Goal: Navigation & Orientation: Find specific page/section

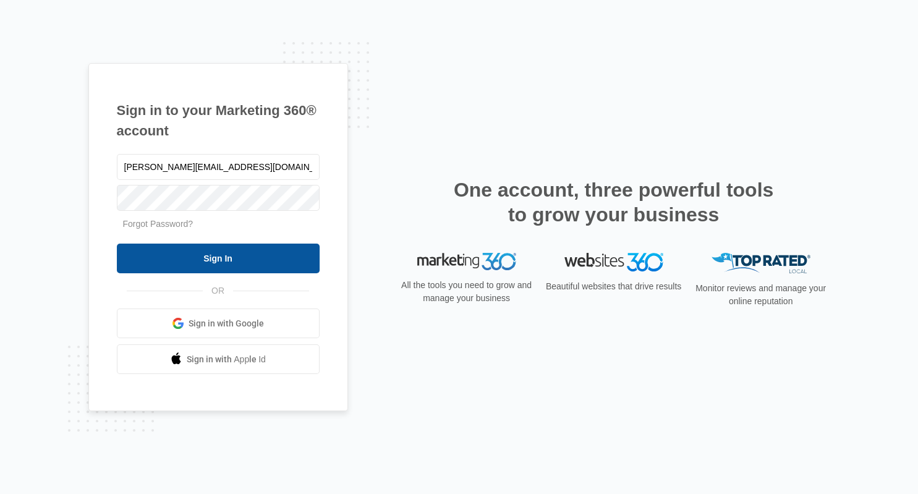
click at [234, 258] on input "Sign In" at bounding box center [218, 259] width 203 height 30
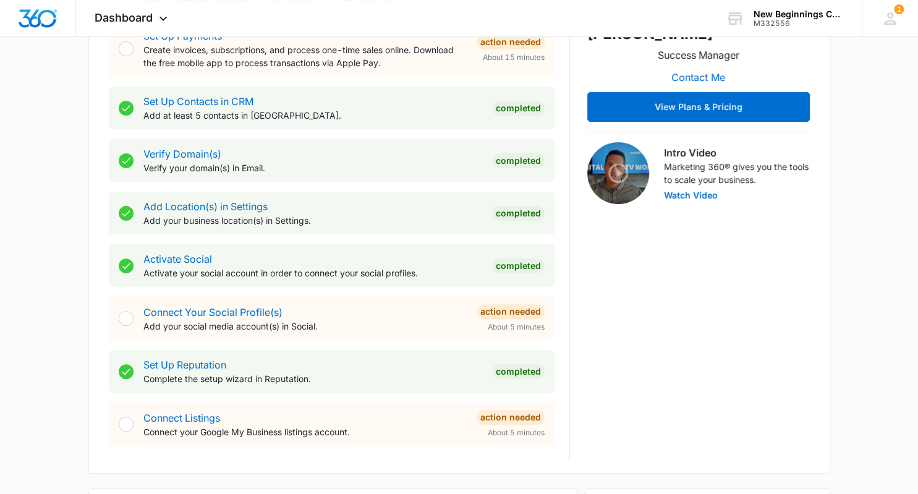
scroll to position [320, 0]
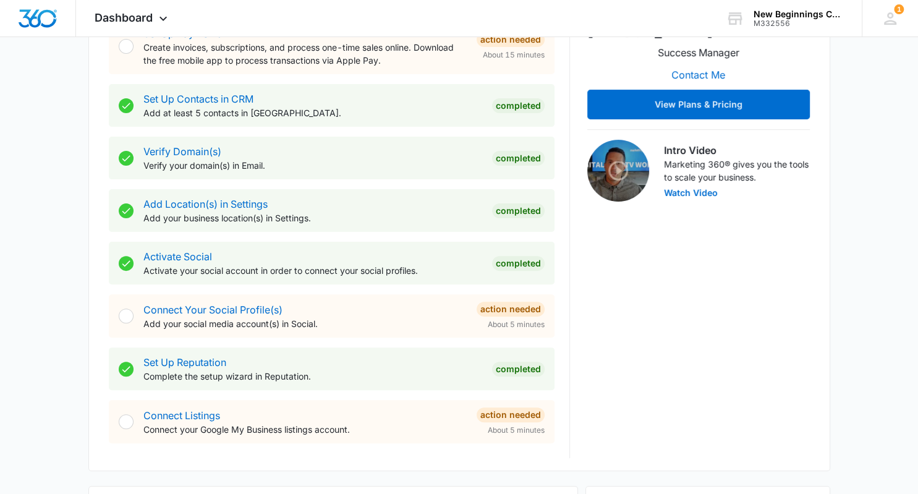
drag, startPoint x: 911, startPoint y: 115, endPoint x: 901, endPoint y: 206, distance: 91.4
click at [901, 206] on div "[DATE] is [DATE] Good morning, [PERSON_NAME]! Contacts You have 54 contacts Get…" at bounding box center [459, 395] width 918 height 1326
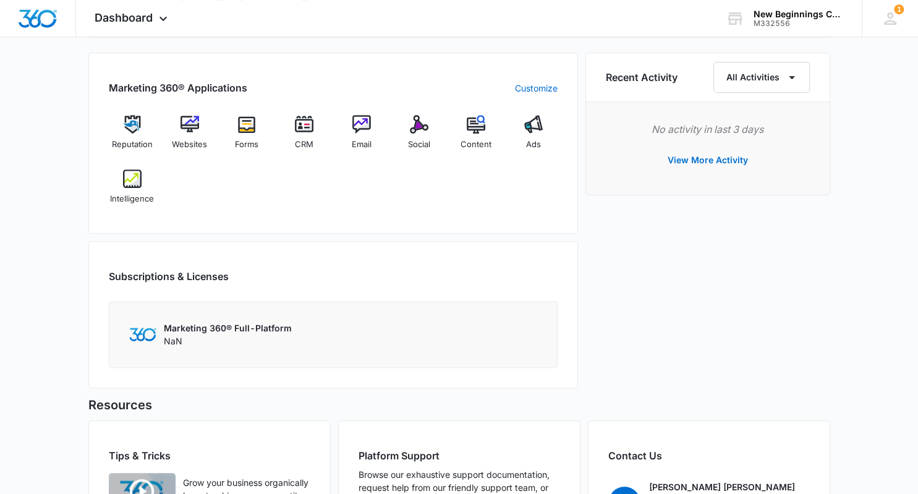
scroll to position [728, 0]
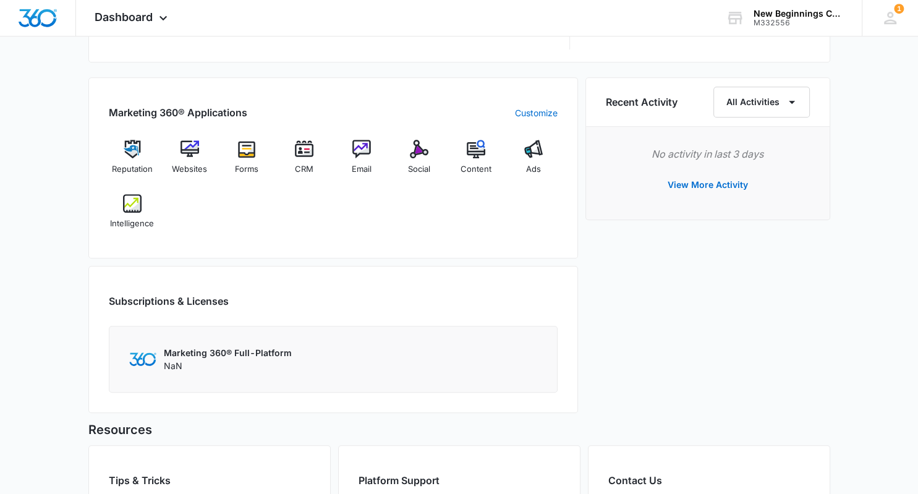
drag, startPoint x: 909, startPoint y: 333, endPoint x: 904, endPoint y: 295, distance: 38.0
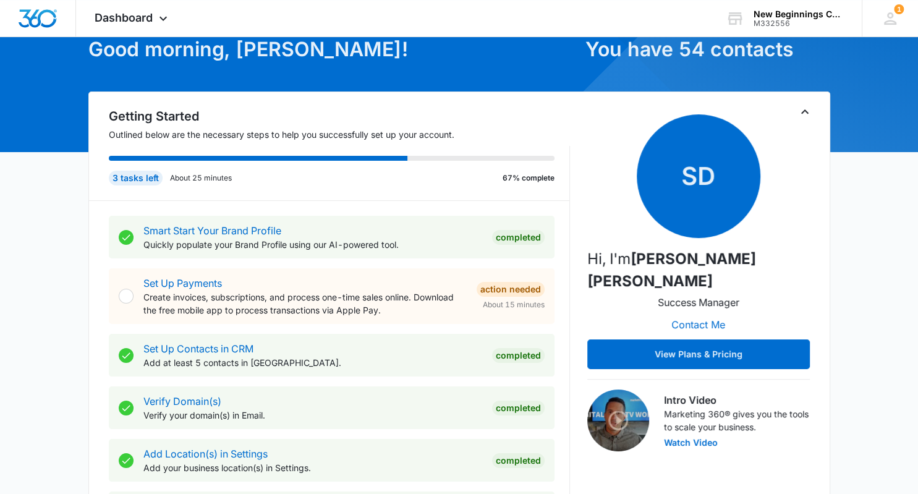
scroll to position [72, 0]
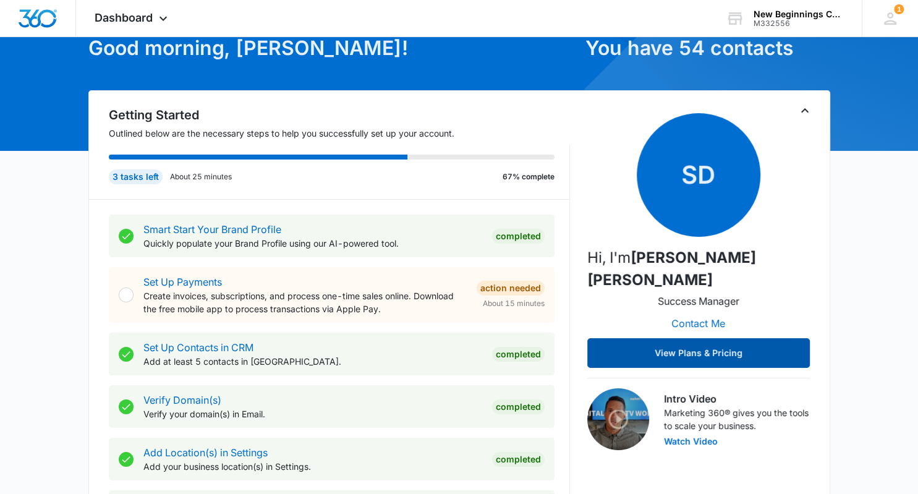
click at [688, 338] on button "View Plans & Pricing" at bounding box center [698, 353] width 223 height 30
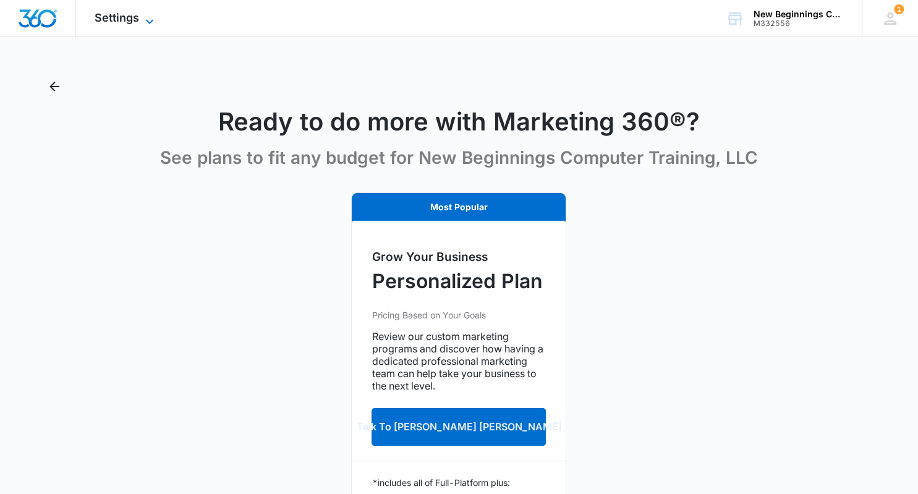
click at [135, 14] on span "Settings" at bounding box center [117, 17] width 45 height 13
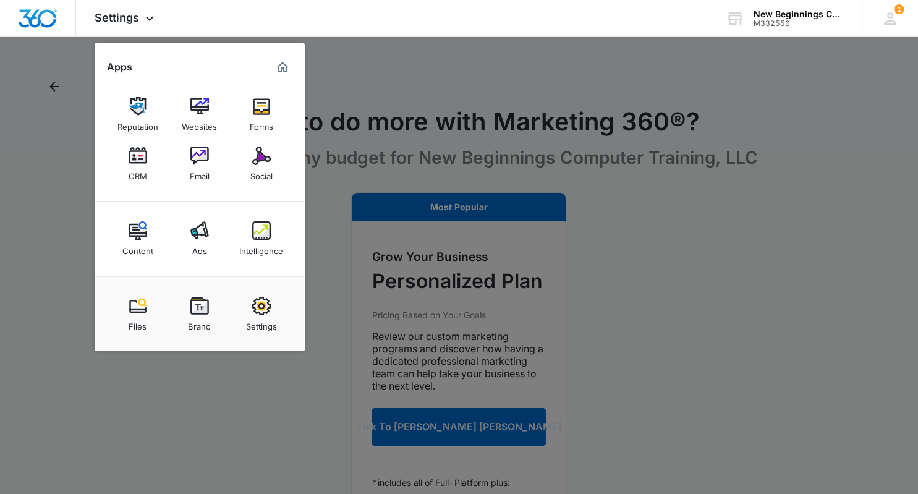
click at [75, 129] on div at bounding box center [459, 247] width 918 height 494
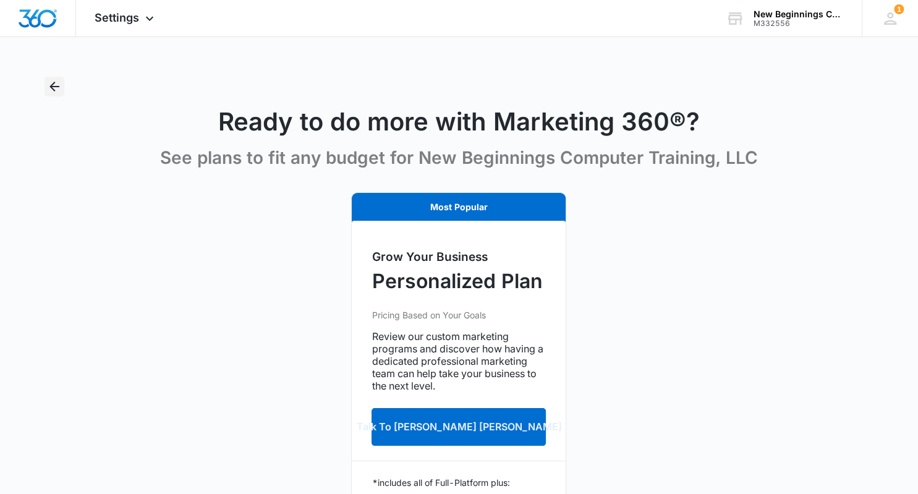
click at [50, 85] on icon "Back" at bounding box center [54, 86] width 15 height 15
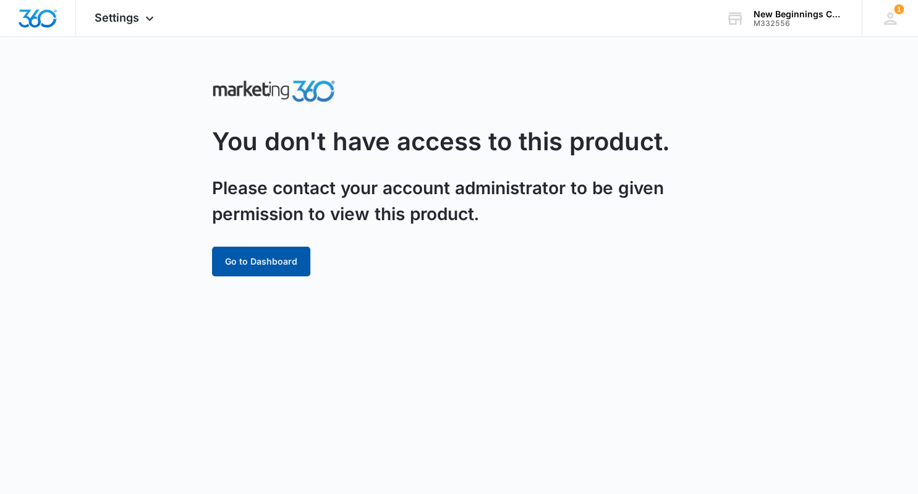
click at [273, 263] on button "Go to Dashboard" at bounding box center [261, 262] width 98 height 30
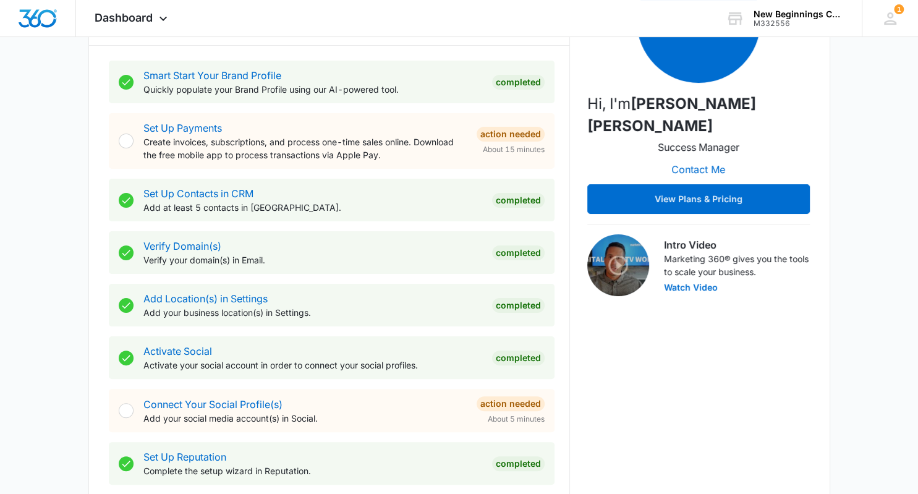
scroll to position [229, 0]
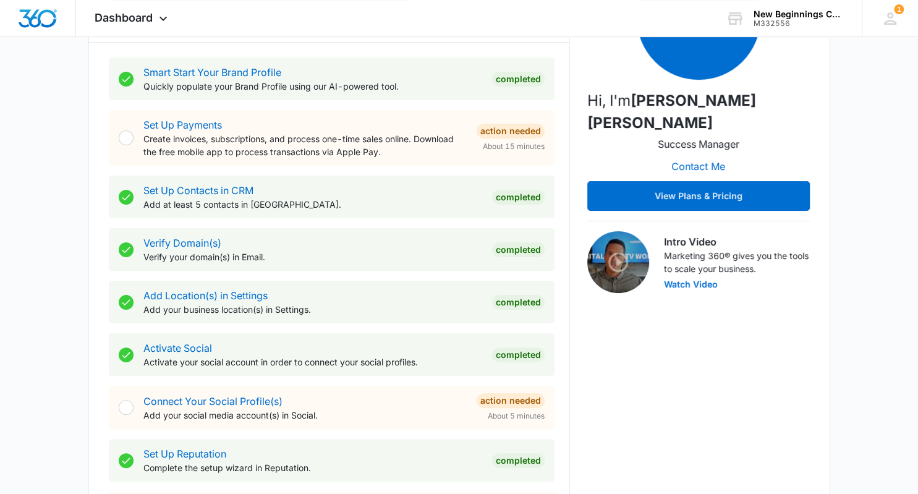
click at [908, 172] on html "Dashboard Apps Reputation Websites Forms CRM Email Social Content Ads Intellige…" at bounding box center [459, 18] width 918 height 494
click at [872, 61] on div "[DATE] is [DATE] Good morning, [PERSON_NAME]! Contacts You have 54 contacts Get…" at bounding box center [459, 487] width 918 height 1326
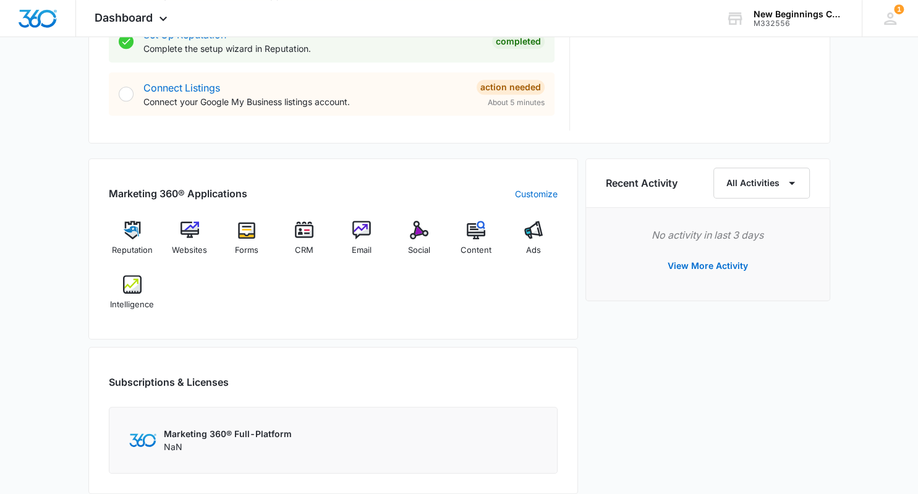
scroll to position [663, 0]
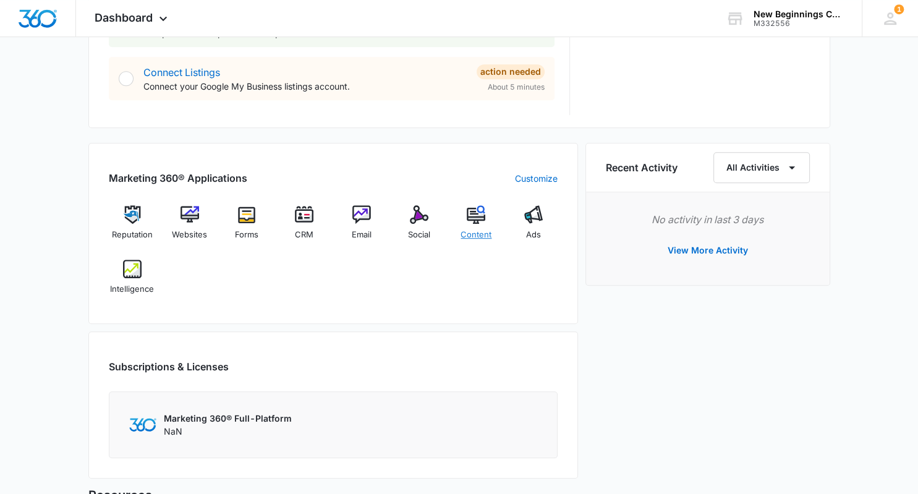
click at [472, 218] on img at bounding box center [476, 214] width 19 height 19
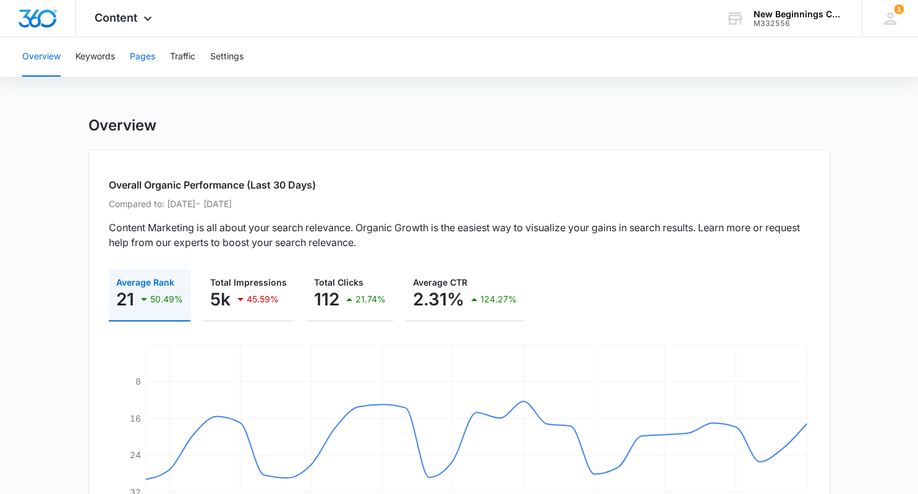
click at [140, 58] on button "Pages" at bounding box center [142, 57] width 25 height 40
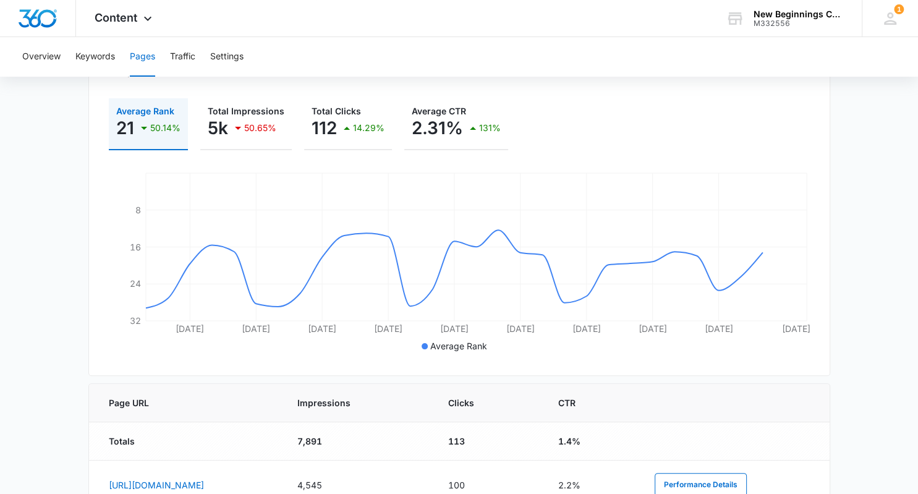
scroll to position [558, 0]
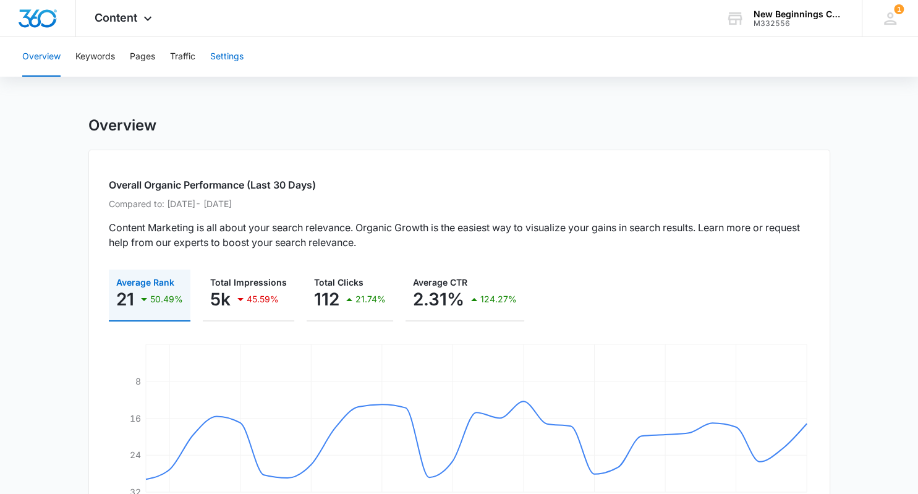
click at [239, 55] on button "Settings" at bounding box center [226, 57] width 33 height 40
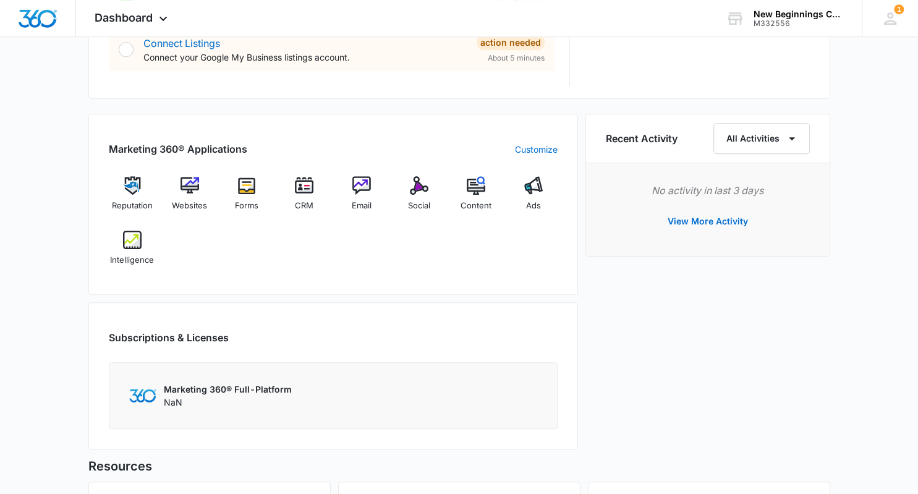
scroll to position [716, 0]
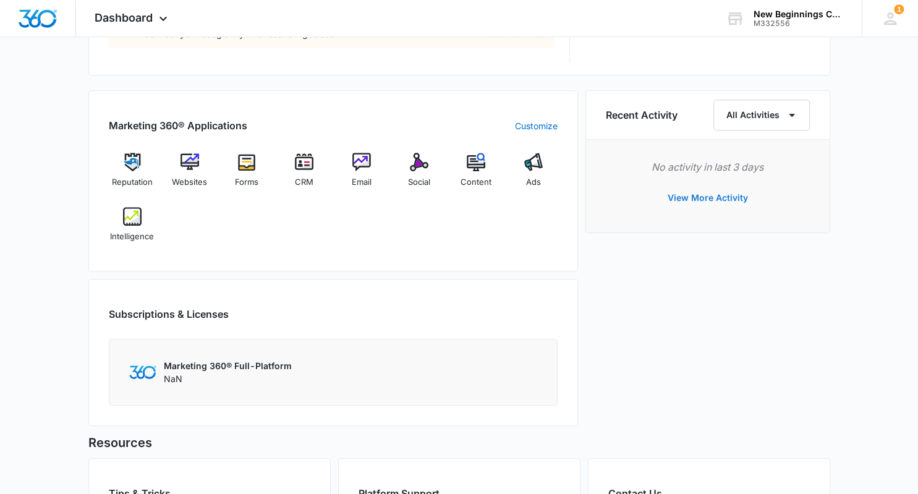
click at [726, 194] on button "View More Activity" at bounding box center [707, 198] width 105 height 30
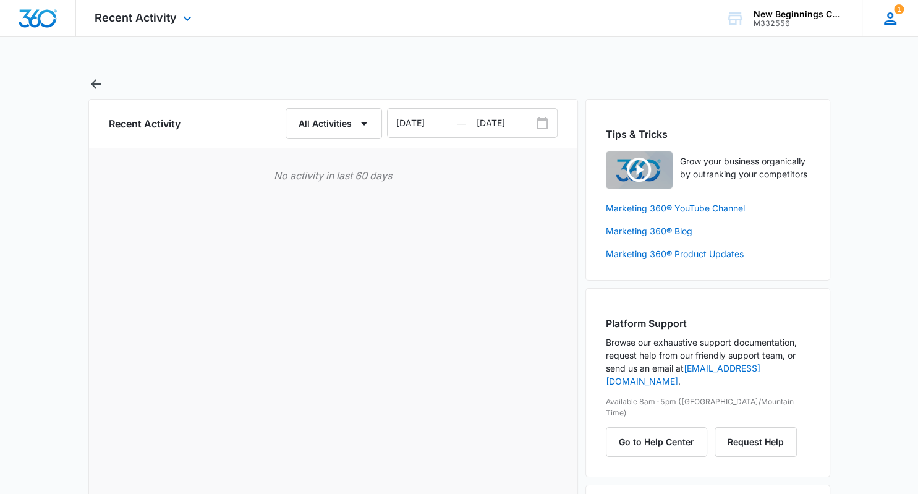
click at [892, 23] on icon at bounding box center [890, 18] width 12 height 12
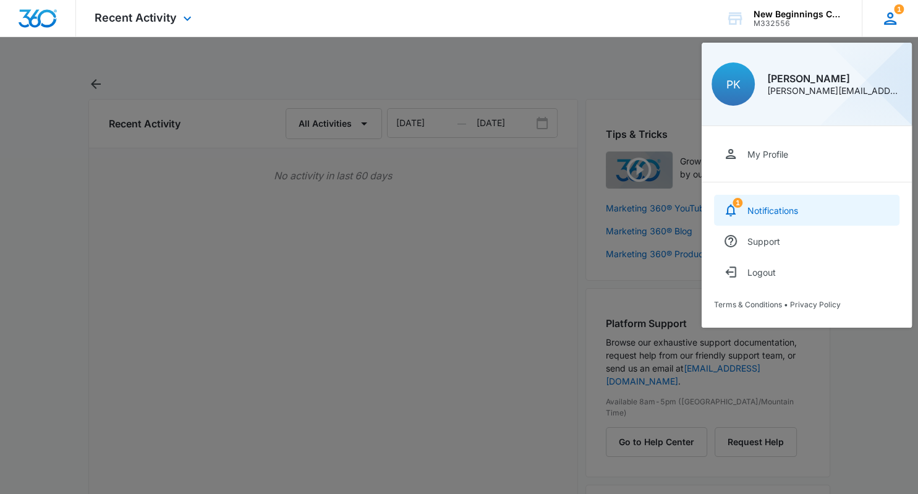
click at [804, 204] on link "1 Notifications" at bounding box center [806, 210] width 185 height 31
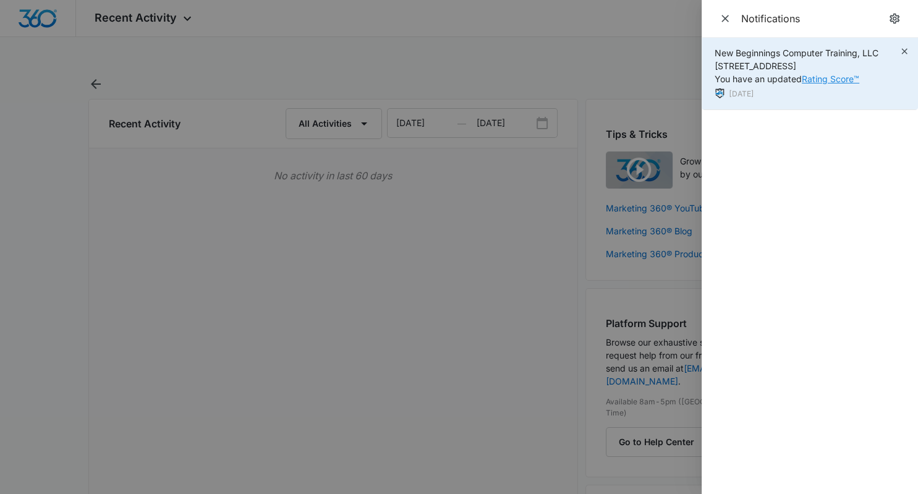
click at [825, 78] on link "Rating Score™" at bounding box center [831, 79] width 58 height 11
